Goal: Task Accomplishment & Management: Manage account settings

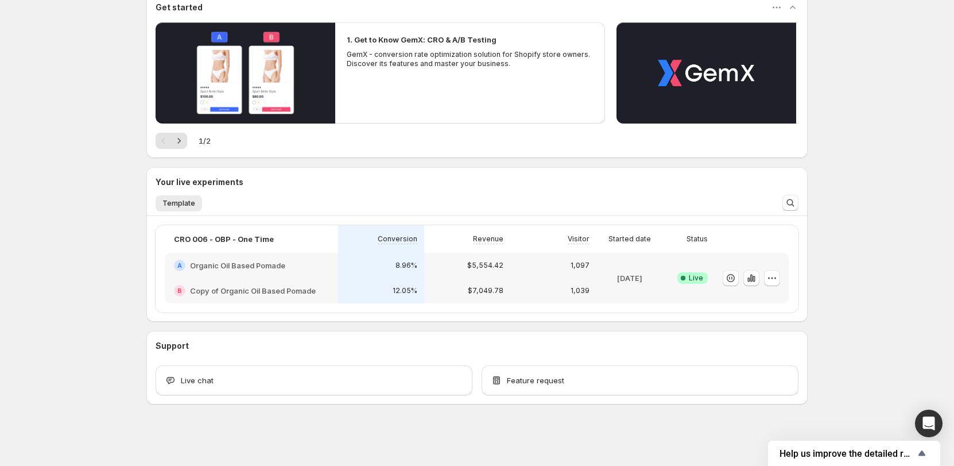
scroll to position [114, 0]
click at [584, 265] on p "1,097" at bounding box center [580, 264] width 19 height 9
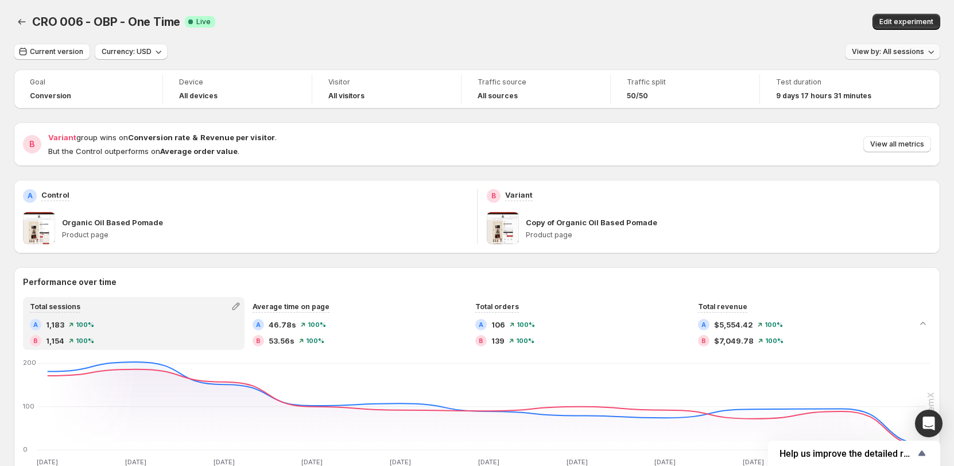
click at [901, 48] on span "View by: All sessions" at bounding box center [888, 51] width 72 height 9
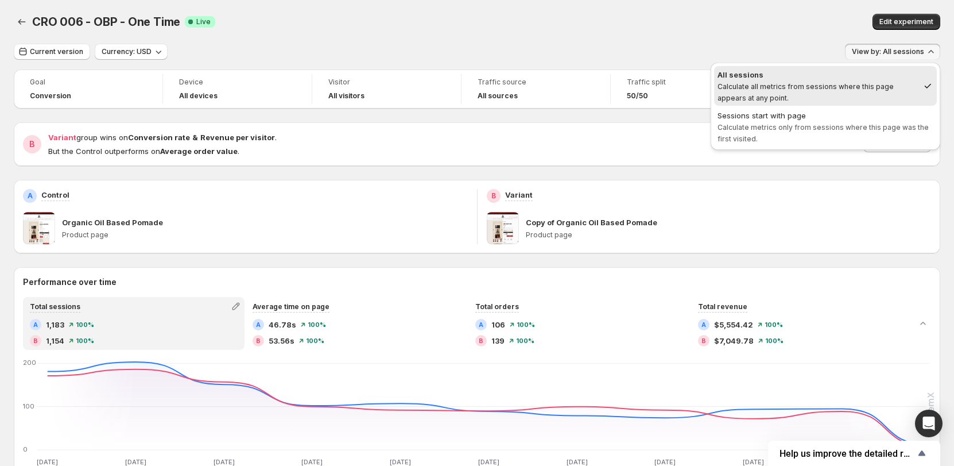
click at [799, 45] on div "Current version Currency: USD View by: All sessions" at bounding box center [477, 52] width 926 height 17
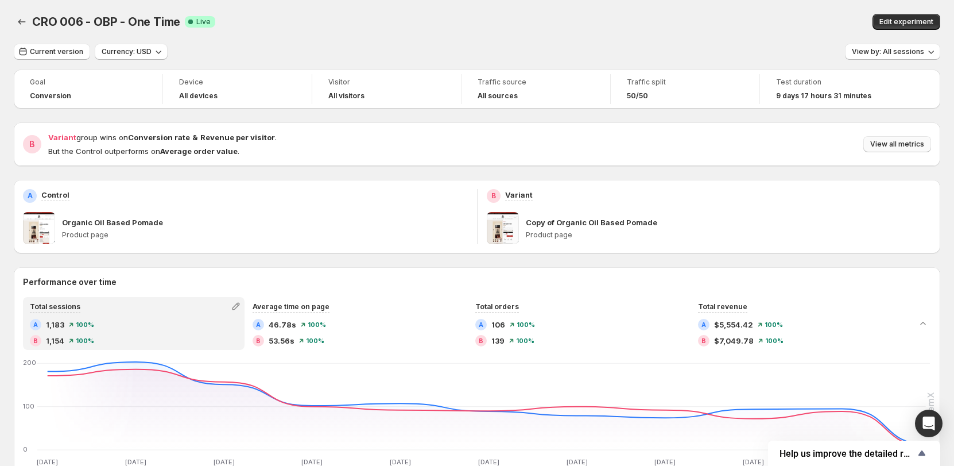
click at [910, 139] on button "View all metrics" at bounding box center [897, 144] width 68 height 16
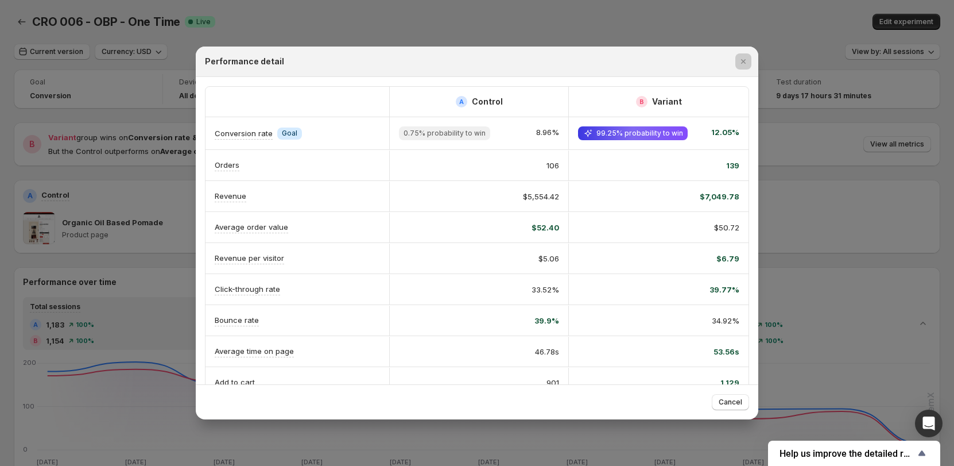
click at [794, 199] on div at bounding box center [477, 233] width 954 height 466
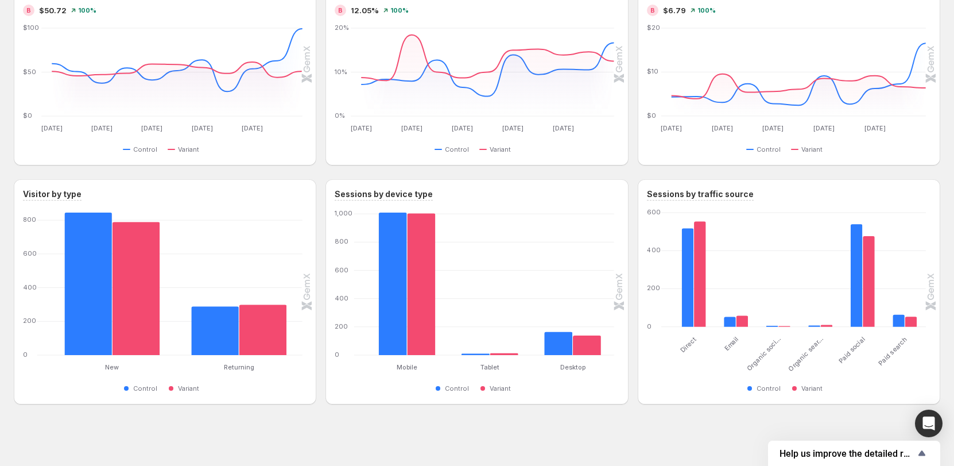
scroll to position [550, 0]
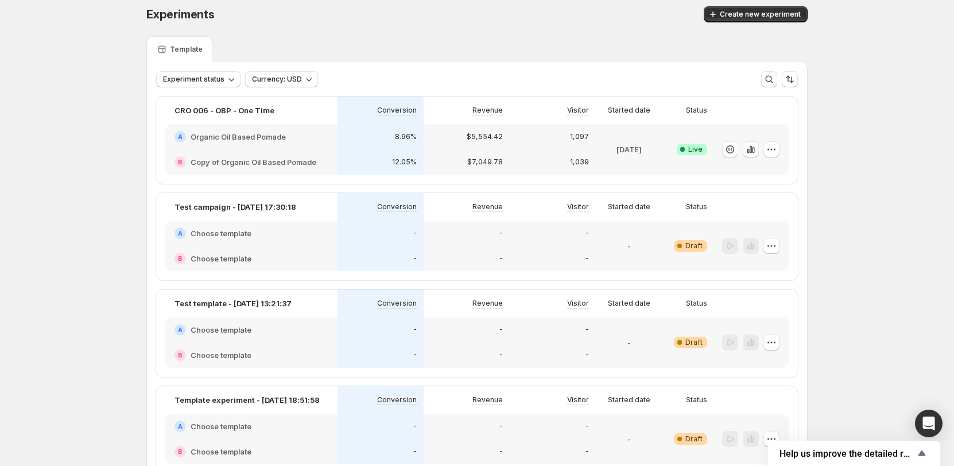
scroll to position [115, 0]
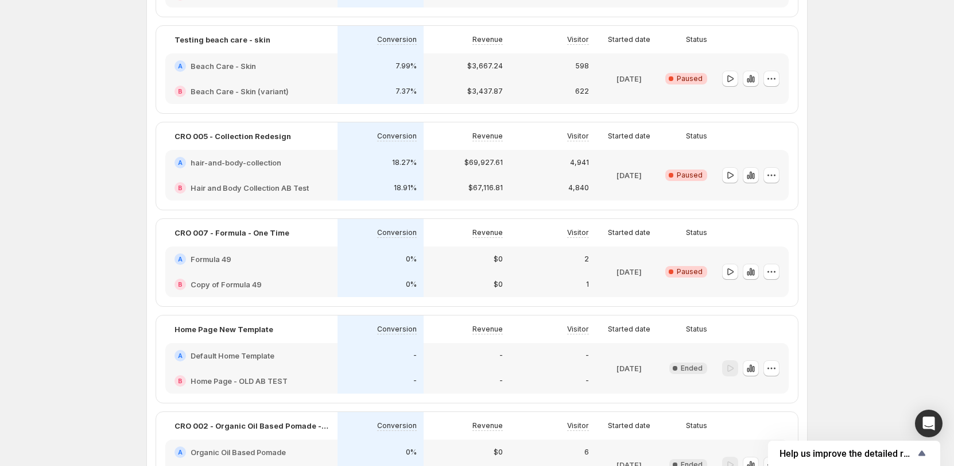
click at [654, 243] on div "Started date" at bounding box center [629, 233] width 67 height 28
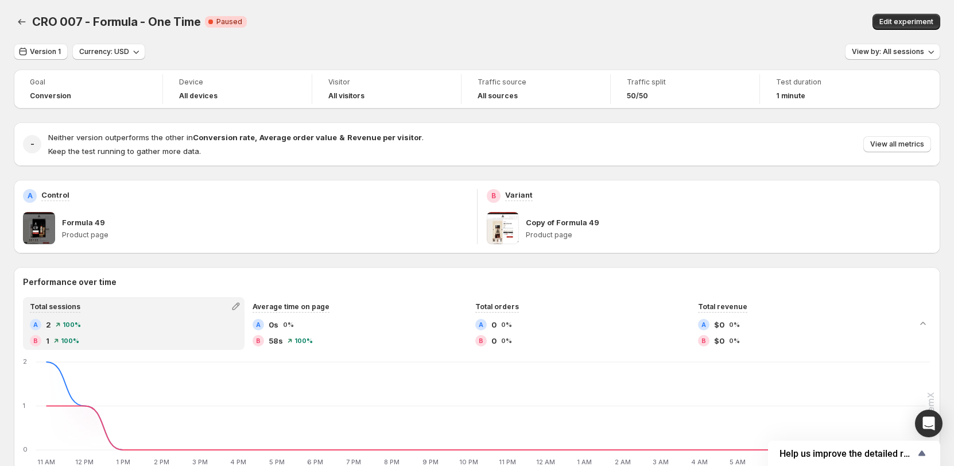
click at [576, 220] on p "Copy of Formula 49" at bounding box center [562, 221] width 73 height 11
click at [911, 24] on span "Edit experiment" at bounding box center [906, 21] width 54 height 9
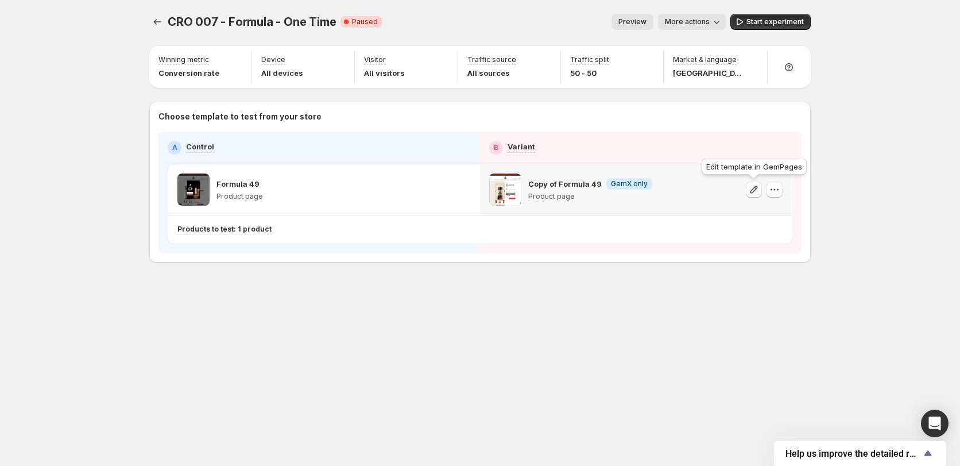
click at [754, 188] on icon "button" at bounding box center [753, 189] width 11 height 11
click at [161, 21] on icon "Experiments" at bounding box center [157, 21] width 11 height 11
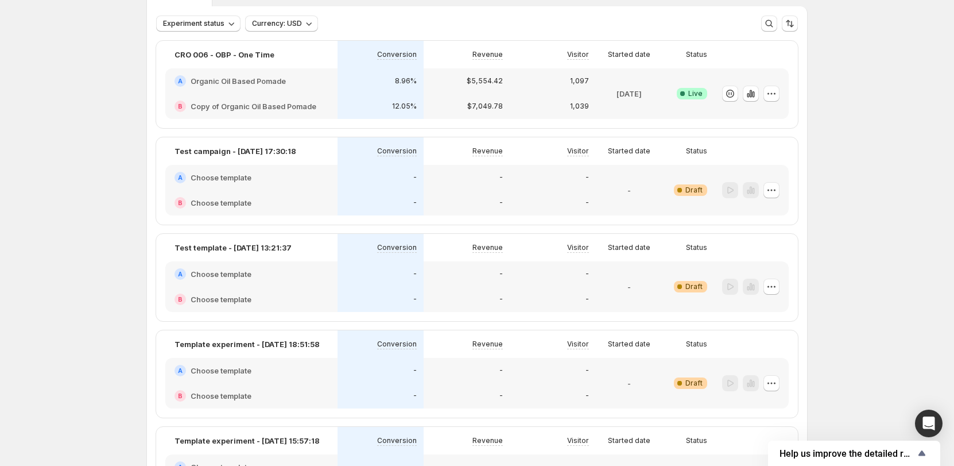
scroll to position [287, 0]
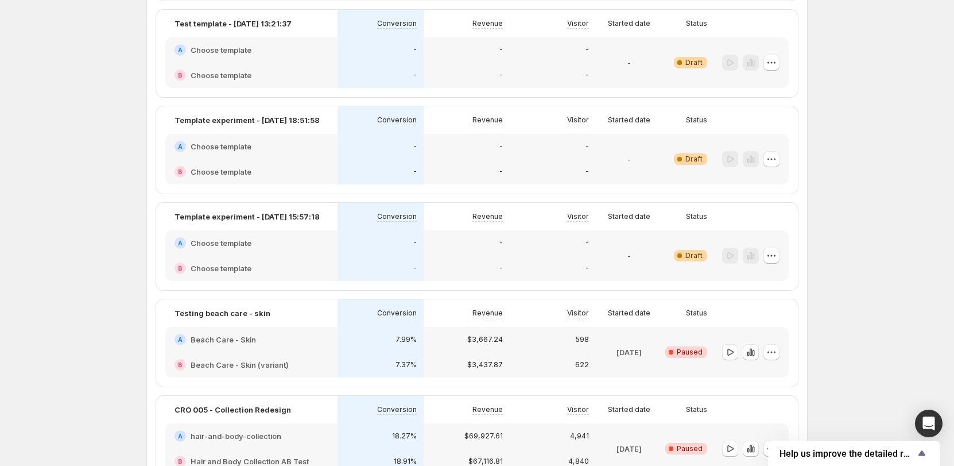
click at [125, 273] on div "Experiments. This page is ready Experiments Create new experiment Template Expe…" at bounding box center [477, 423] width 954 height 1420
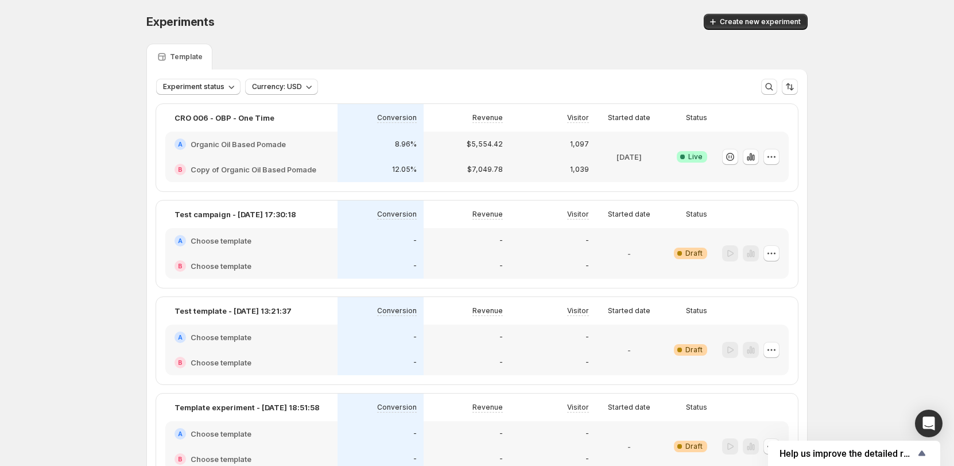
scroll to position [560, 0]
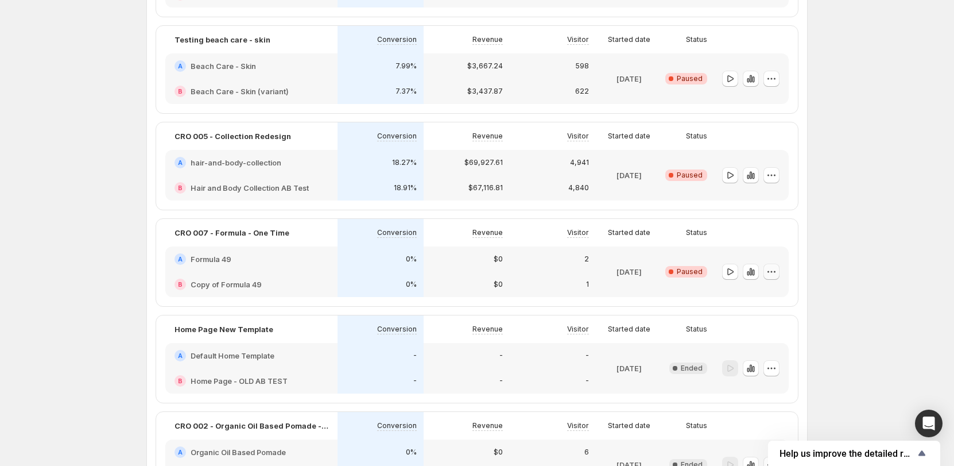
click at [780, 272] on button "button" at bounding box center [771, 271] width 16 height 16
click at [784, 357] on span "Delete" at bounding box center [782, 353] width 56 height 11
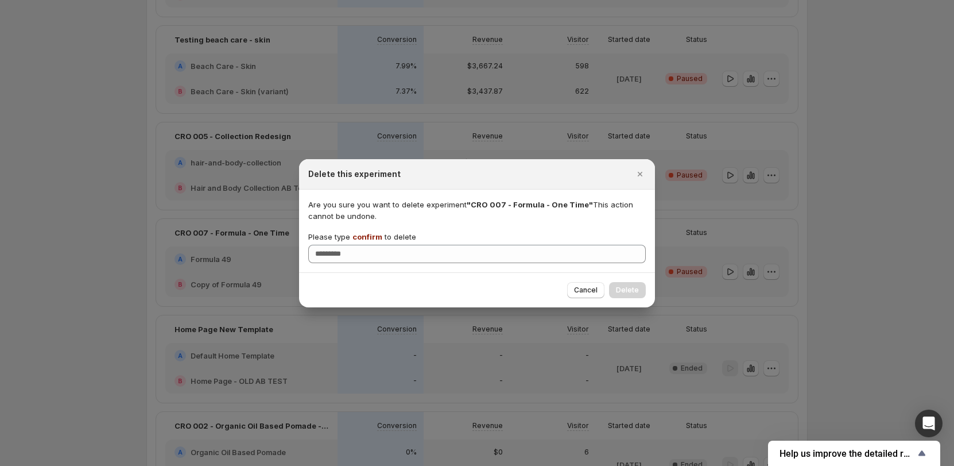
click at [383, 236] on p "Please type confirm to delete" at bounding box center [362, 236] width 108 height 11
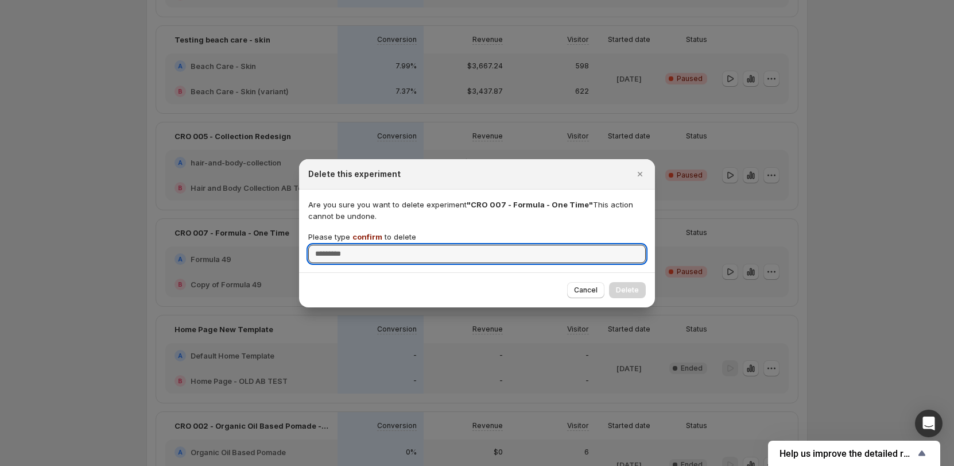
click at [383, 245] on input "Please type confirm to delete" at bounding box center [477, 254] width 338 height 18
click at [382, 236] on p "Please type confirm to delete" at bounding box center [362, 236] width 108 height 11
click at [382, 245] on input "Please type confirm to delete" at bounding box center [477, 254] width 338 height 18
click at [365, 236] on span "confirm" at bounding box center [367, 236] width 30 height 9
click at [365, 245] on input "Please type confirm to delete" at bounding box center [477, 254] width 338 height 18
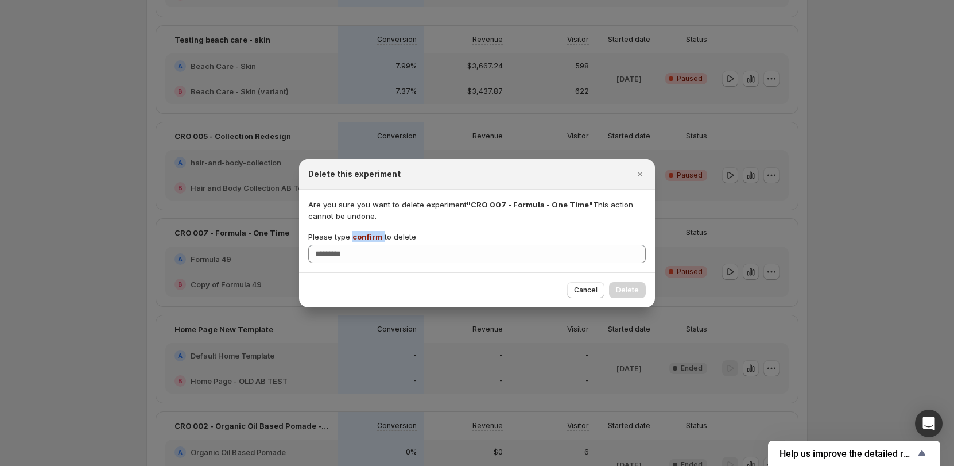
click at [365, 236] on span "confirm" at bounding box center [367, 236] width 30 height 9
click at [365, 245] on input "Please type confirm to delete" at bounding box center [477, 254] width 338 height 18
copy p "confirm"
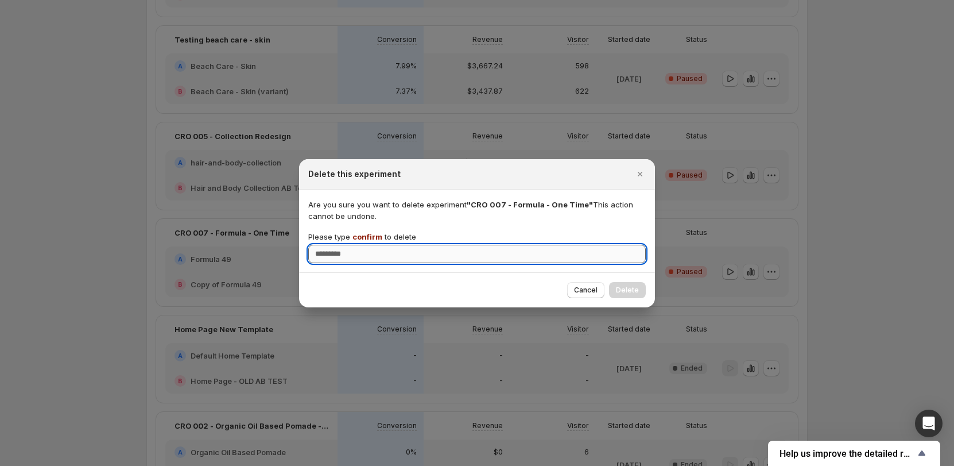
click at [359, 256] on input "Please type confirm to delete" at bounding box center [477, 254] width 338 height 18
paste input "*******"
type input "*******"
click at [634, 293] on span "Delete" at bounding box center [627, 289] width 23 height 9
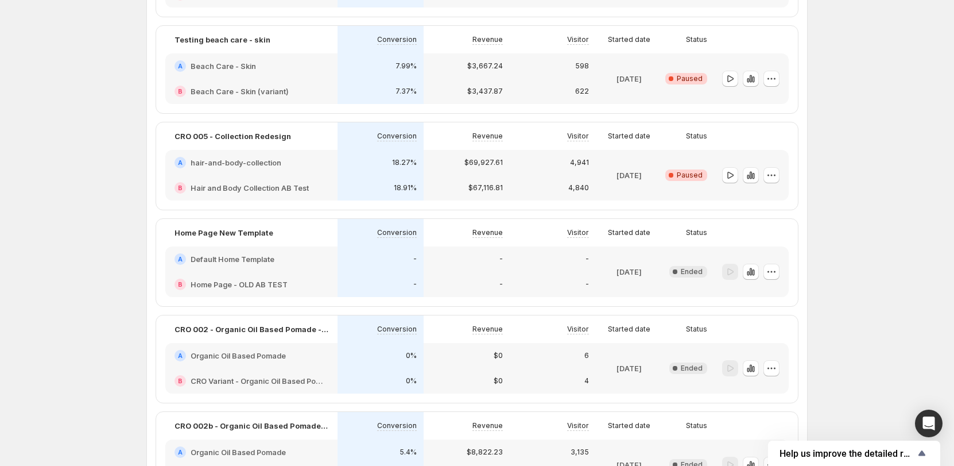
click at [103, 232] on div "Experiments. This page is ready Experiments Create new experiment Template Expe…" at bounding box center [477, 102] width 954 height 1324
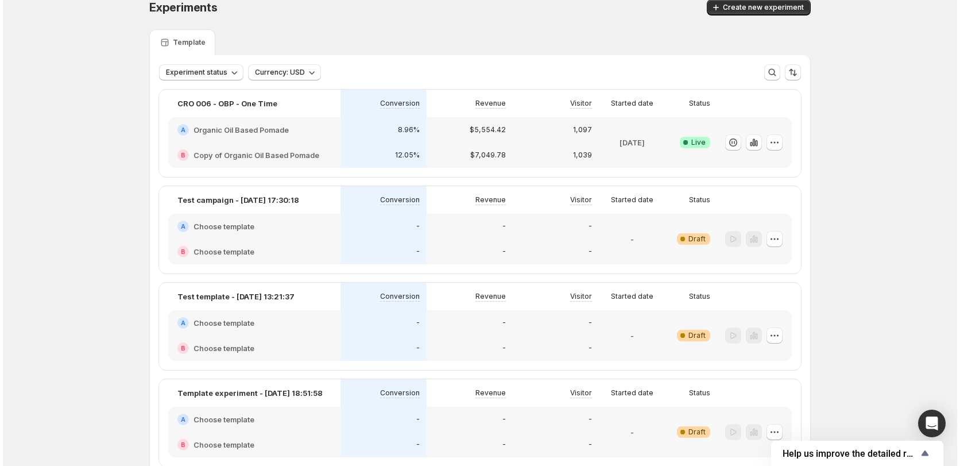
scroll to position [0, 0]
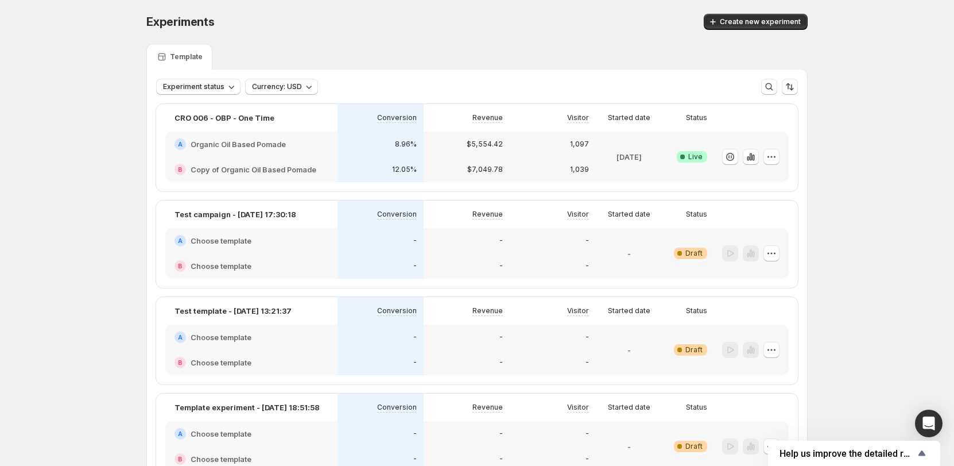
click at [532, 34] on div "Experiments. This page is ready Experiments Create new experiment" at bounding box center [476, 22] width 661 height 44
click at [774, 26] on span "Create new experiment" at bounding box center [760, 21] width 81 height 9
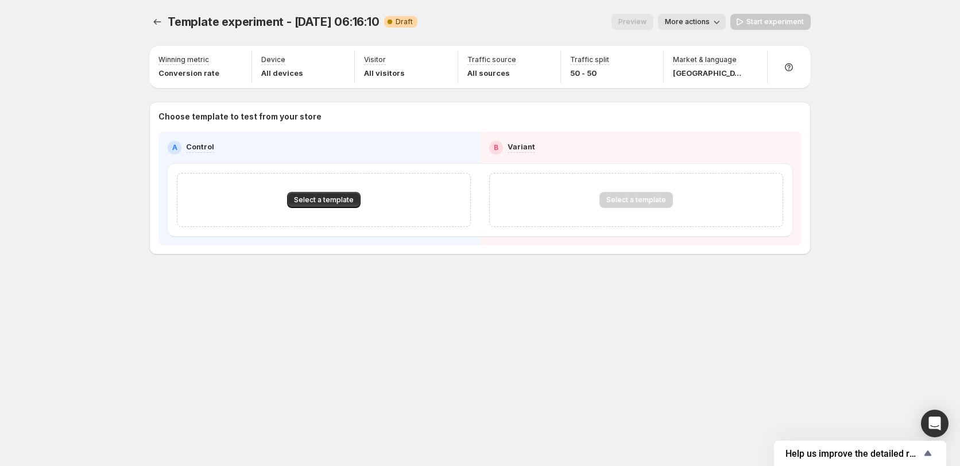
click at [282, 11] on div "Template experiment - Oct 9, 06:16:10. This page is ready Template experiment -…" at bounding box center [479, 22] width 661 height 44
click at [296, 17] on span "Template experiment - Oct 9, 06:16:10" at bounding box center [274, 22] width 212 height 14
click at [295, 17] on span "Template experiment - Oct 9, 06:16:10" at bounding box center [274, 22] width 212 height 14
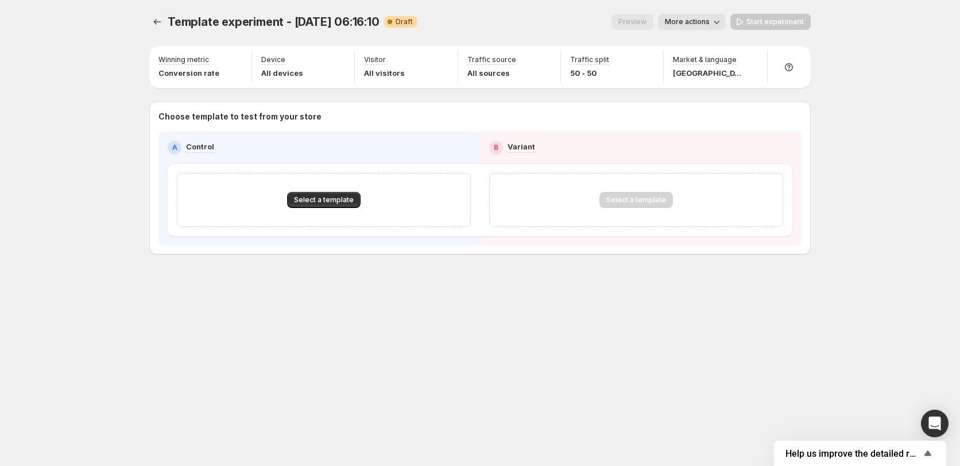
click at [509, 18] on div "Preview More actions" at bounding box center [575, 22] width 299 height 16
click at [713, 17] on icon "button" at bounding box center [716, 21] width 11 height 11
click at [707, 74] on ul "View analytic Rename Copy live page link End experiment Delete" at bounding box center [710, 84] width 90 height 96
click at [708, 68] on span "Rename" at bounding box center [698, 65] width 29 height 9
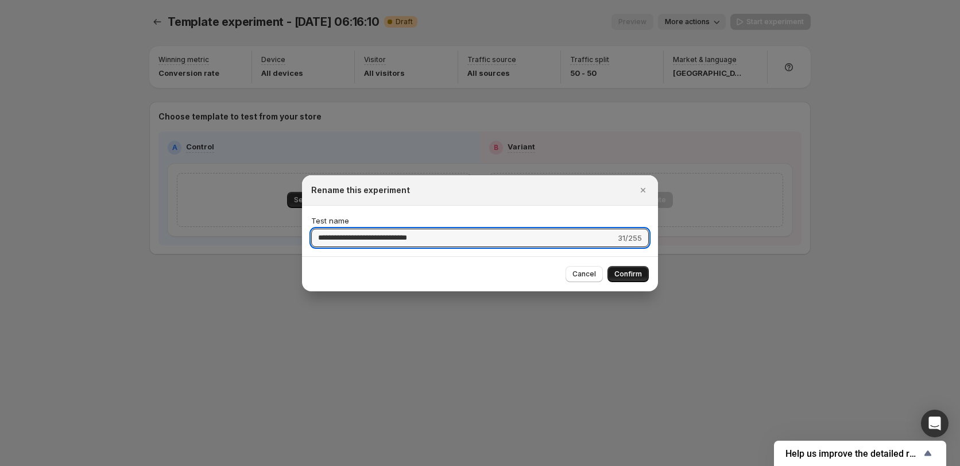
type input "**********"
click at [640, 274] on span "Confirm" at bounding box center [628, 273] width 28 height 9
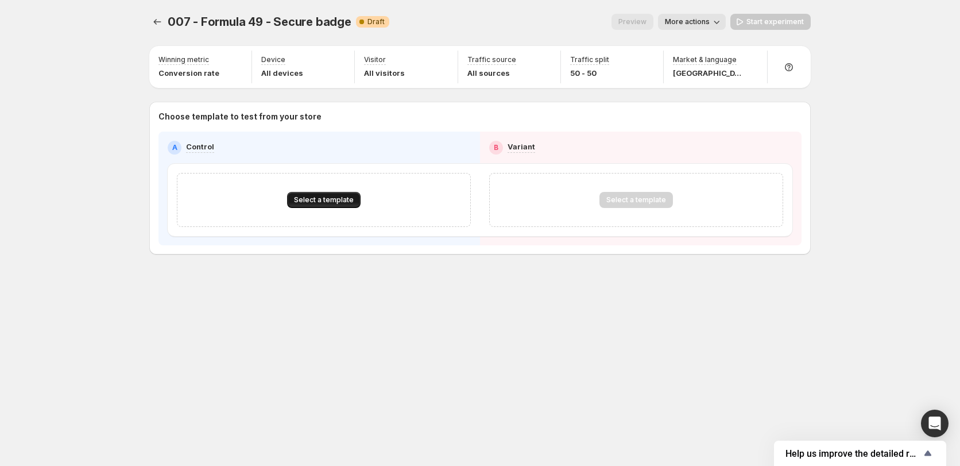
click at [308, 196] on span "Select a template" at bounding box center [324, 199] width 60 height 9
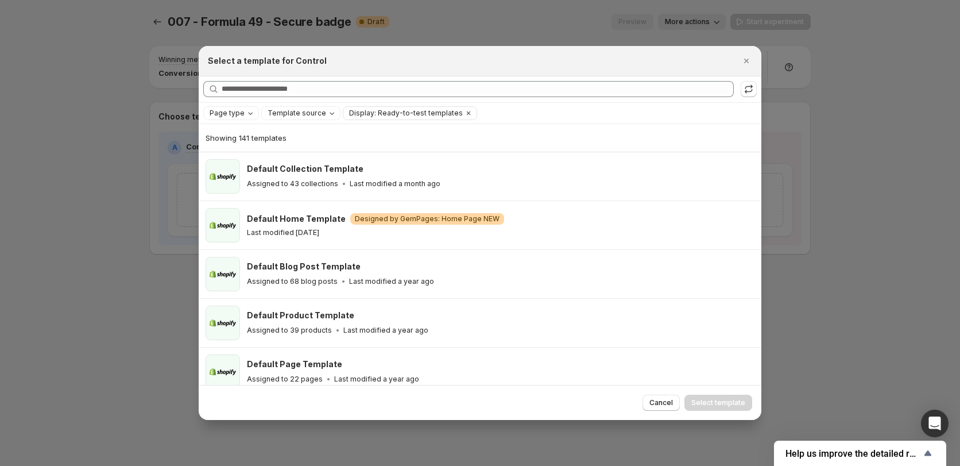
click at [390, 77] on div "Searching all templates" at bounding box center [480, 89] width 563 height 26
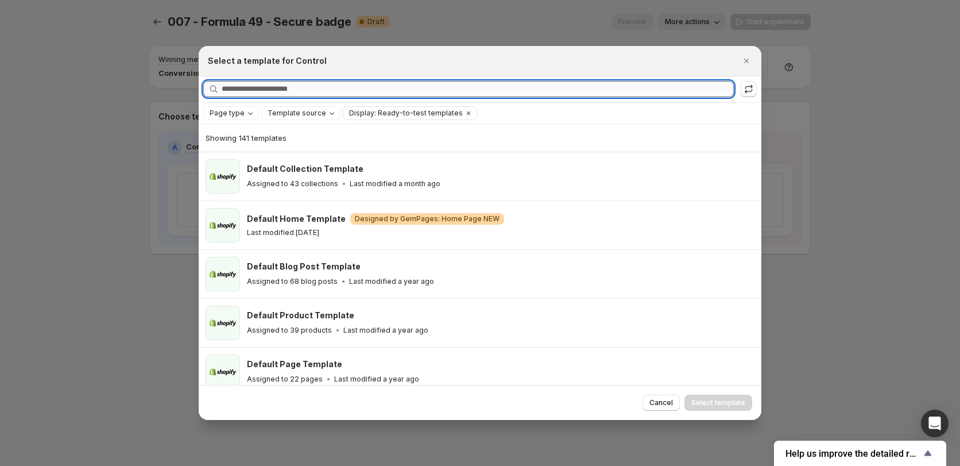
click at [395, 94] on input "Searching all templates" at bounding box center [478, 89] width 512 height 16
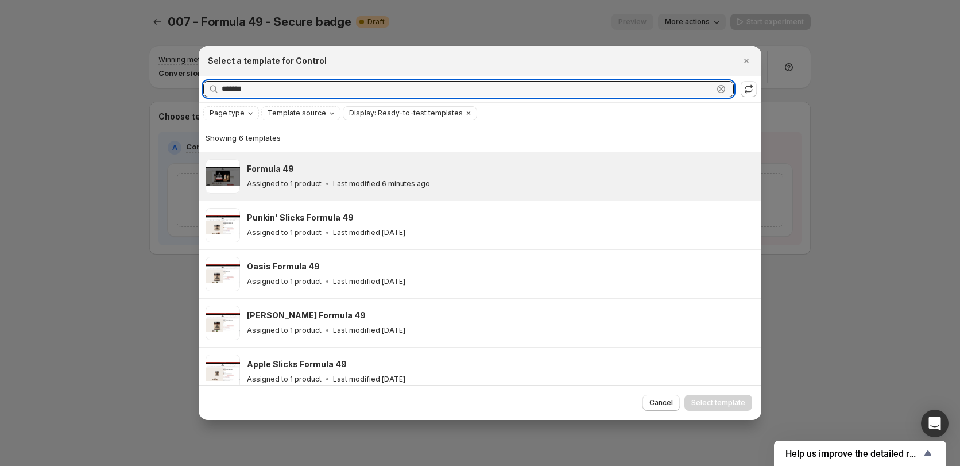
type input "*******"
click at [385, 172] on div "Formula 49" at bounding box center [499, 168] width 504 height 11
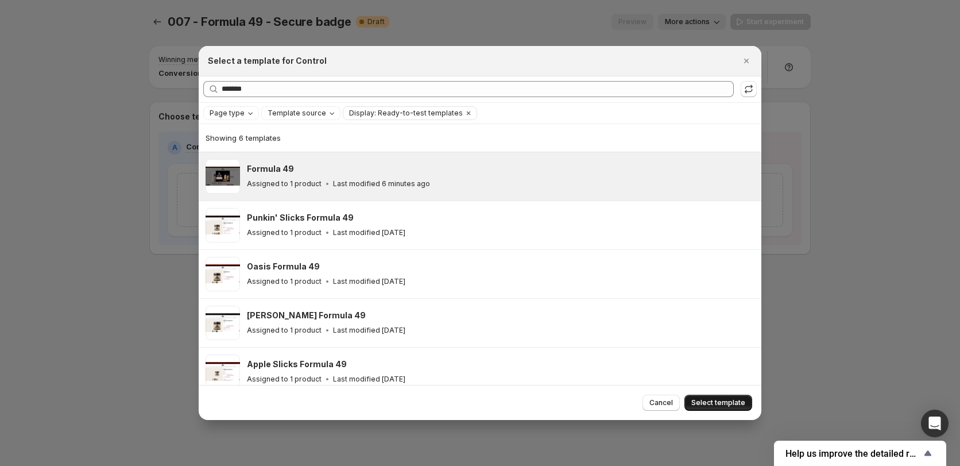
click at [726, 404] on span "Select template" at bounding box center [718, 402] width 54 height 9
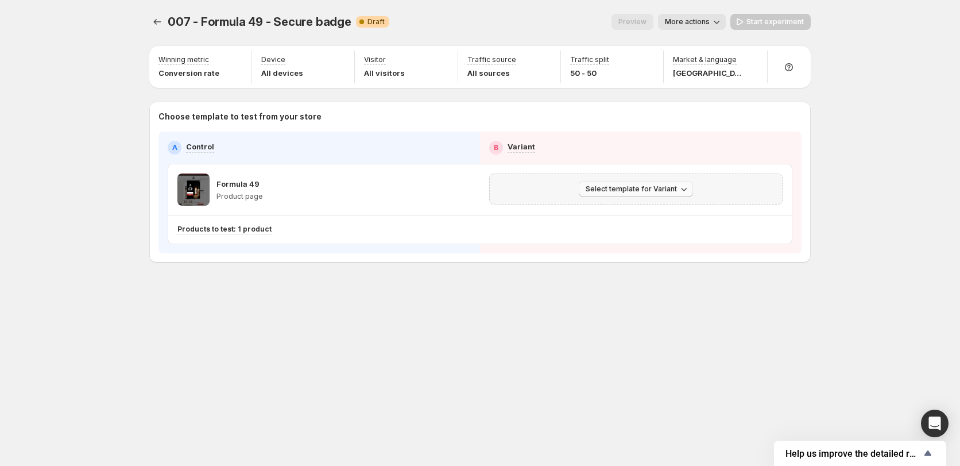
click at [680, 190] on icon "button" at bounding box center [683, 188] width 11 height 11
click at [672, 236] on span "Create Variant based on Control" at bounding box center [637, 232] width 117 height 9
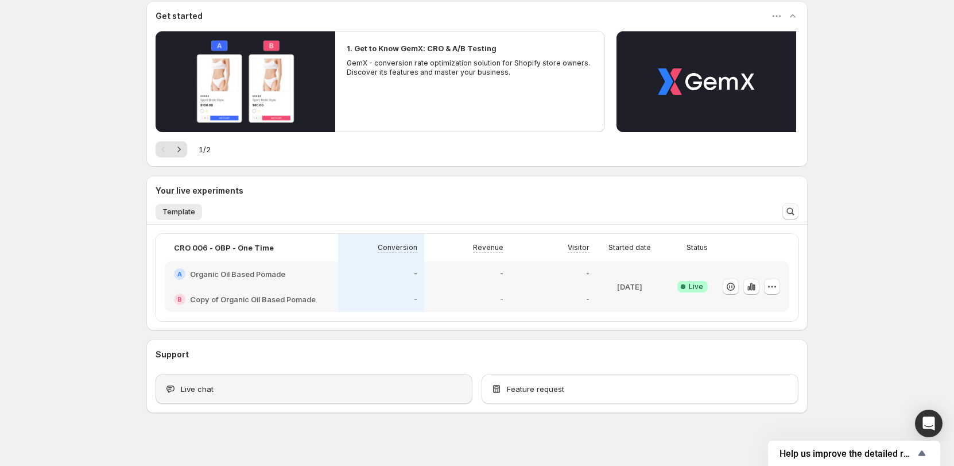
scroll to position [114, 0]
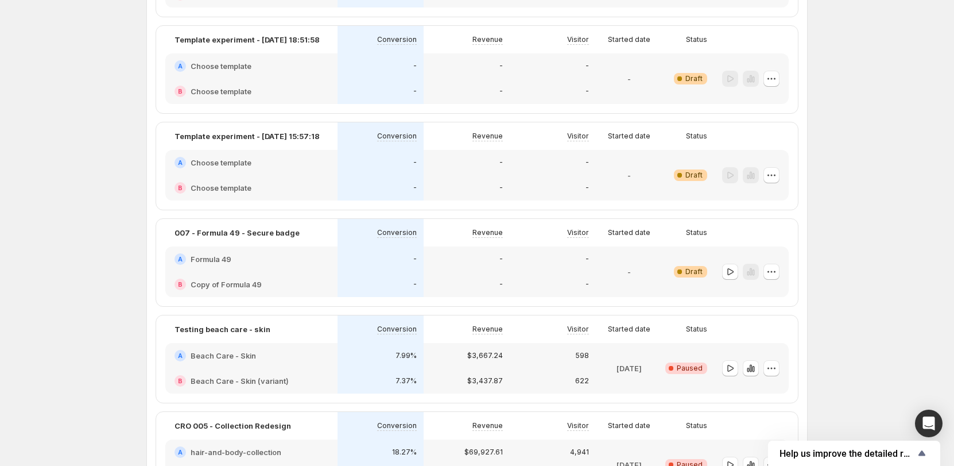
click at [317, 263] on div "A Formula 49" at bounding box center [252, 258] width 154 height 11
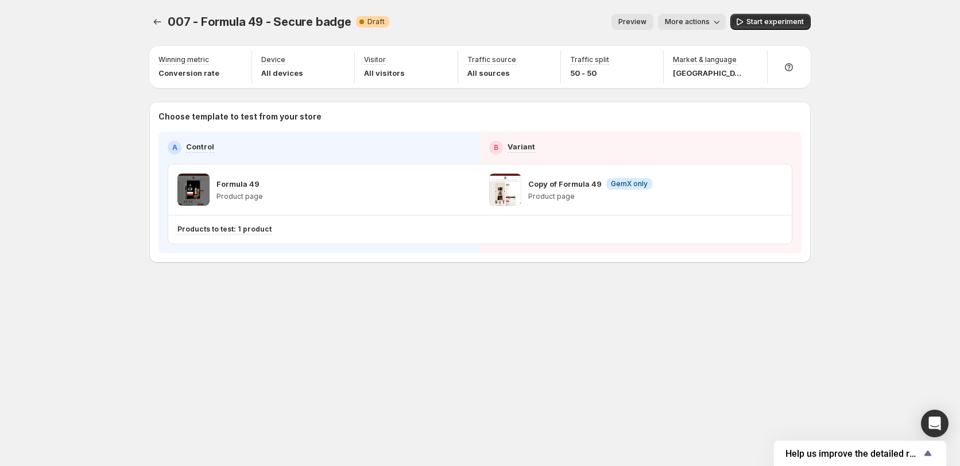
click at [874, 121] on div "007 - Formula 49 - Secure badge. This page is ready 007 - Formula 49 - Secure b…" at bounding box center [480, 233] width 960 height 466
click at [776, 17] on button "Start experiment" at bounding box center [770, 22] width 80 height 16
click at [302, 316] on div "007 - Formula 49 - Secure badge. This page is ready 007 - Formula 49 - Secure b…" at bounding box center [479, 162] width 689 height 324
drag, startPoint x: 110, startPoint y: 181, endPoint x: 99, endPoint y: 185, distance: 12.2
click at [110, 181] on div "007 - Formula 49 - Secure badge. This page is ready 007 - Formula 49 - Secure b…" at bounding box center [480, 233] width 960 height 466
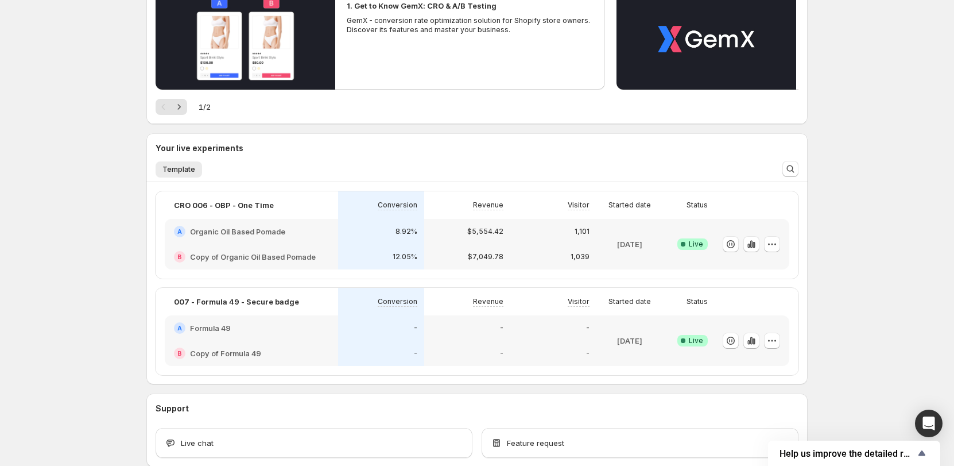
scroll to position [172, 0]
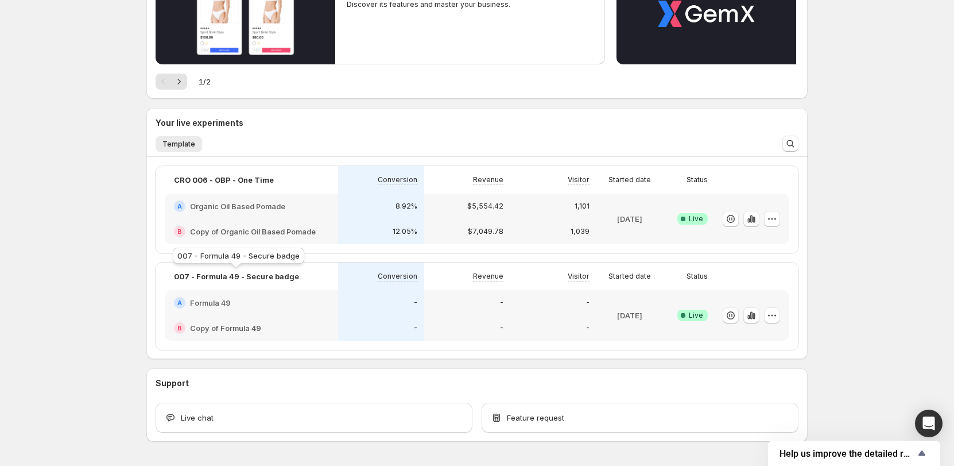
click at [280, 276] on p "007 - Formula 49 - Secure badge" at bounding box center [236, 275] width 125 height 11
copy p "007 - Formula 49 - Secure badge"
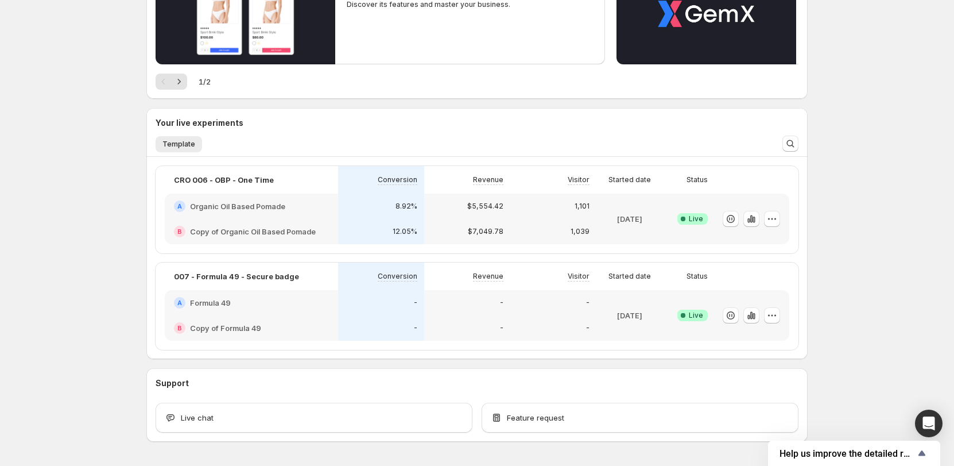
click at [112, 49] on div "Welcome to GemX , Nikhil Arora Info Content Testing GemX: CRO & A/B Test optimi…" at bounding box center [477, 166] width 954 height 676
click at [531, 316] on div "-" at bounding box center [553, 327] width 86 height 25
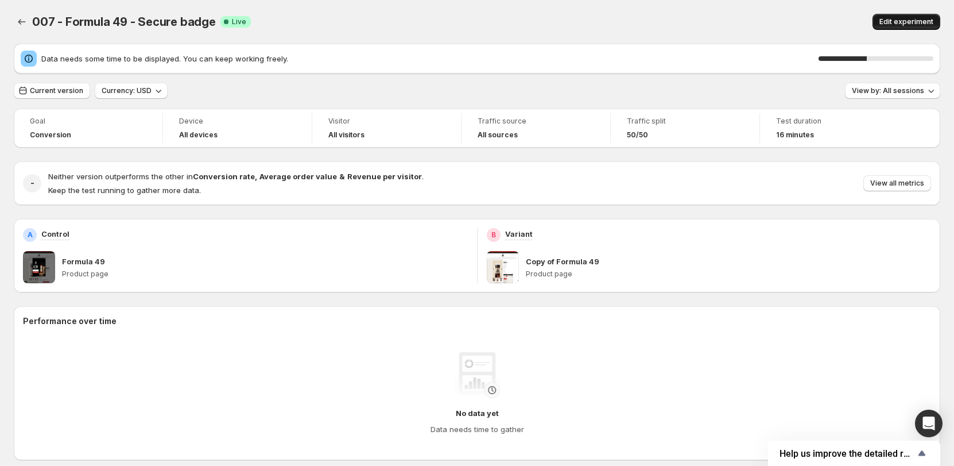
click at [920, 18] on span "Edit experiment" at bounding box center [906, 21] width 54 height 9
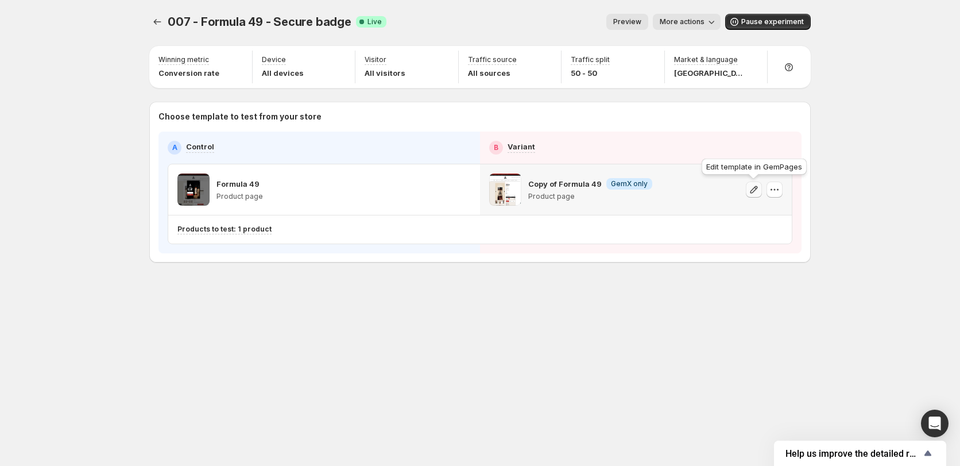
click at [755, 187] on icon "button" at bounding box center [753, 188] width 7 height 7
click at [771, 187] on icon "button" at bounding box center [774, 189] width 11 height 11
click at [657, 340] on div "007 - Formula 49 - Secure badge. This page is ready 007 - Formula 49 - Secure b…" at bounding box center [479, 233] width 689 height 466
click at [594, 289] on div "007 - Formula 49 - Secure badge. This page is ready 007 - Formula 49 - Secure b…" at bounding box center [479, 162] width 689 height 324
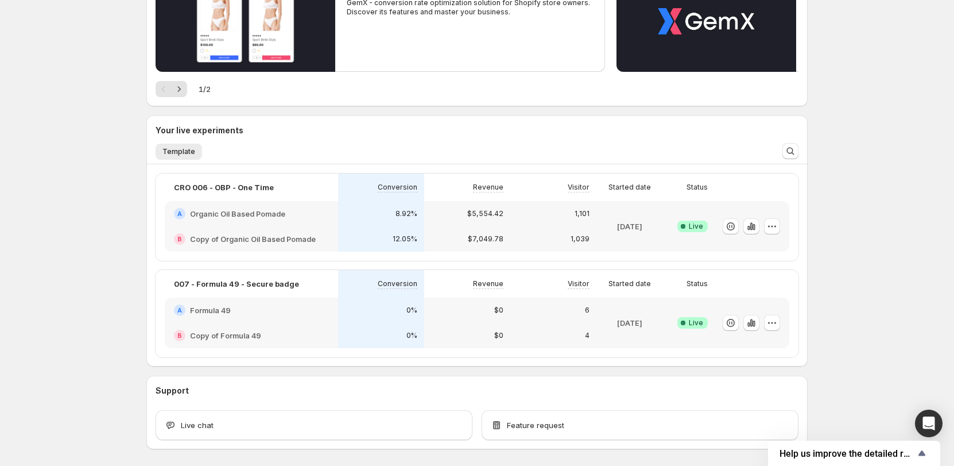
scroll to position [172, 0]
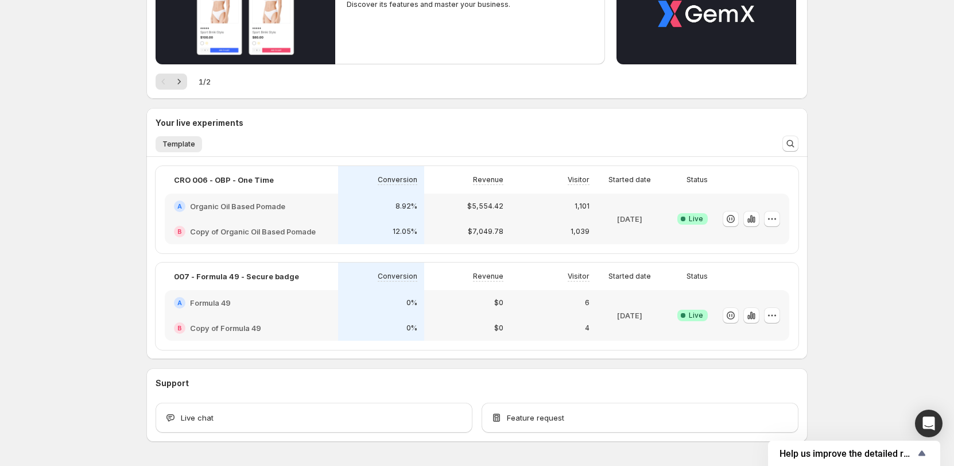
click at [861, 277] on div "Welcome to GemX , [PERSON_NAME] Info Content Testing GemX: CRO & A/B Test optim…" at bounding box center [477, 166] width 954 height 676
click at [846, 265] on div "Welcome to GemX , [PERSON_NAME] Info Content Testing GemX: CRO & A/B Test optim…" at bounding box center [477, 166] width 954 height 676
